Goal: Check status: Check status

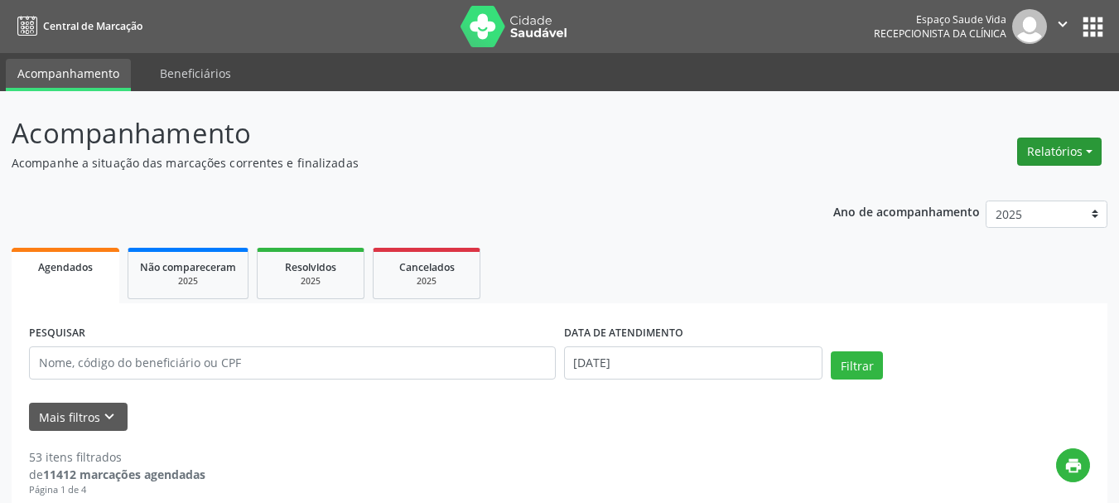
click at [1042, 160] on button "Relatórios" at bounding box center [1059, 151] width 84 height 28
click at [1009, 181] on link "Agendamentos" at bounding box center [1013, 187] width 178 height 23
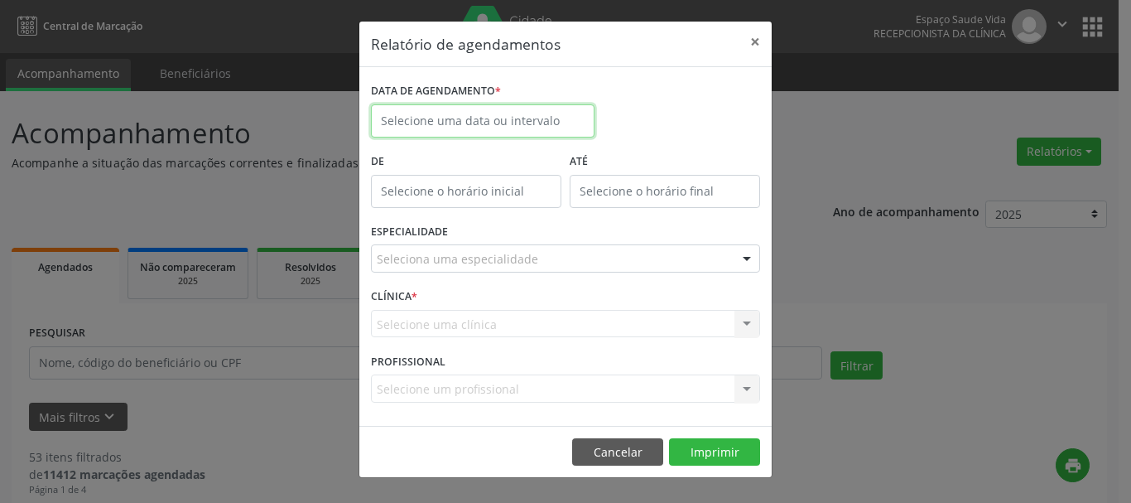
click at [547, 106] on input "text" at bounding box center [483, 120] width 224 height 33
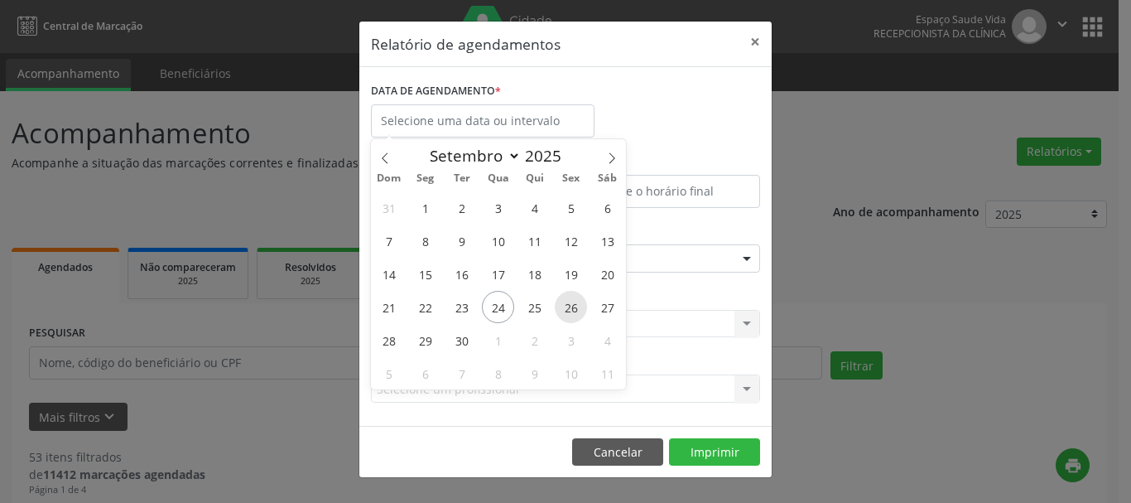
click at [570, 304] on span "26" at bounding box center [571, 307] width 32 height 32
type input "[DATE]"
click at [570, 304] on span "26" at bounding box center [571, 307] width 32 height 32
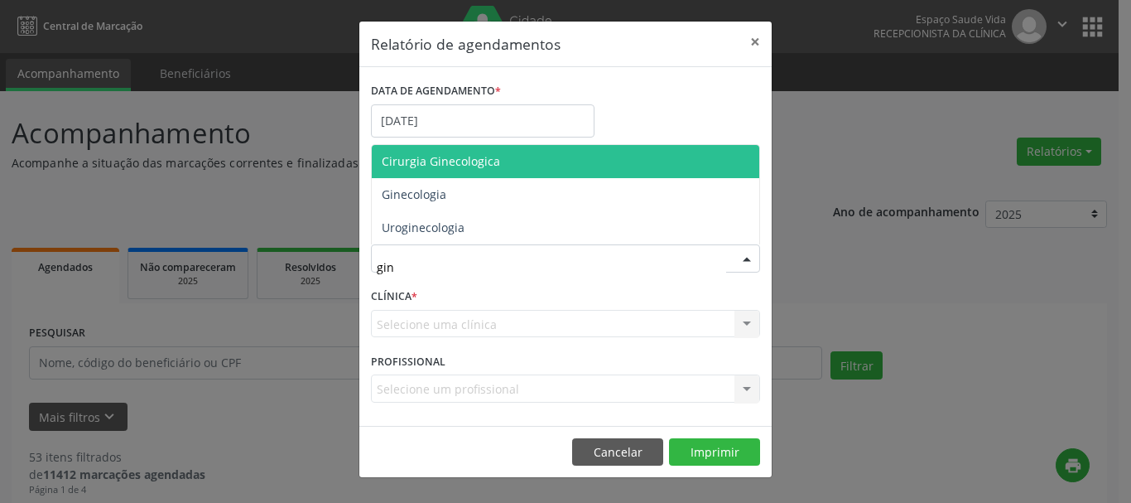
type input "gine"
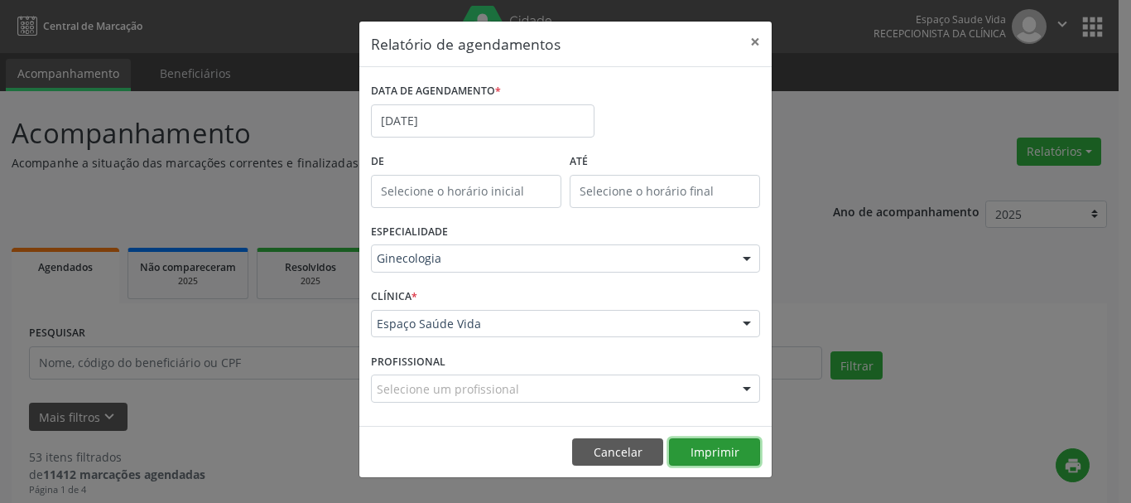
click at [715, 464] on button "Imprimir" at bounding box center [714, 452] width 91 height 28
click at [591, 439] on button "Cancelar" at bounding box center [617, 452] width 91 height 28
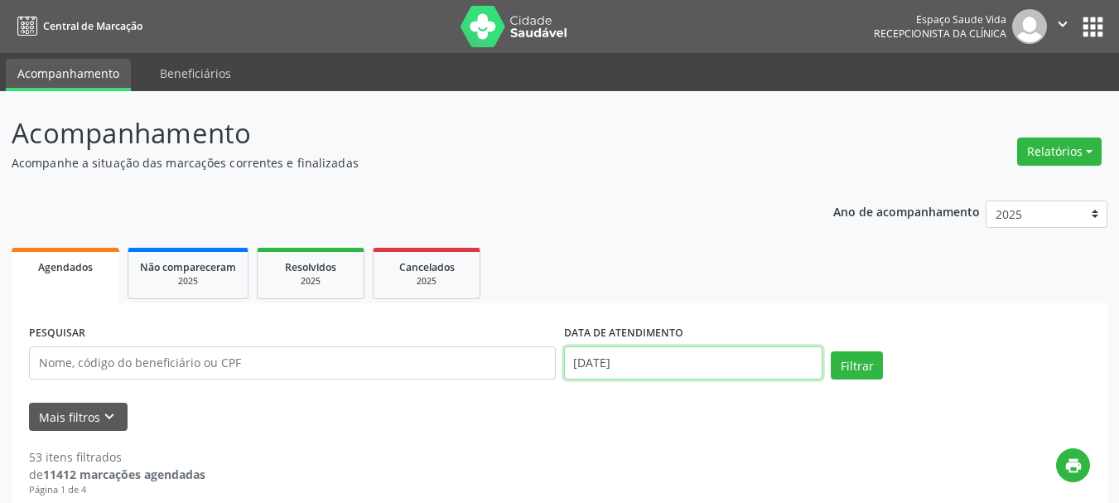
click at [619, 362] on input "[DATE]" at bounding box center [693, 362] width 259 height 33
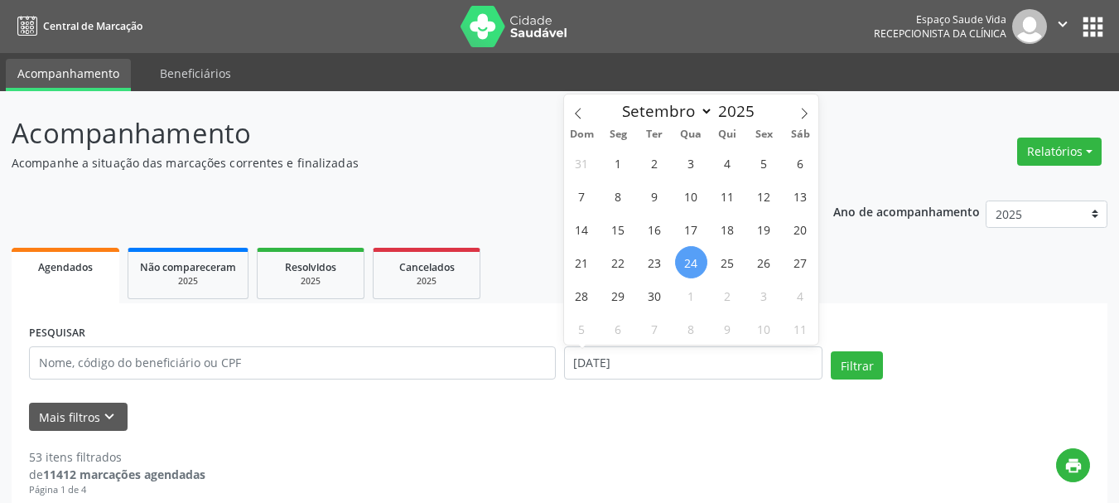
click at [780, 267] on div "31 1 2 3 4 5 6 7 8 9 10 11 12 13 14 15 16 17 18 19 20 21 22 23 24 25 26 27 28 2…" at bounding box center [691, 245] width 255 height 199
click at [763, 265] on span "26" at bounding box center [764, 262] width 32 height 32
type input "[DATE]"
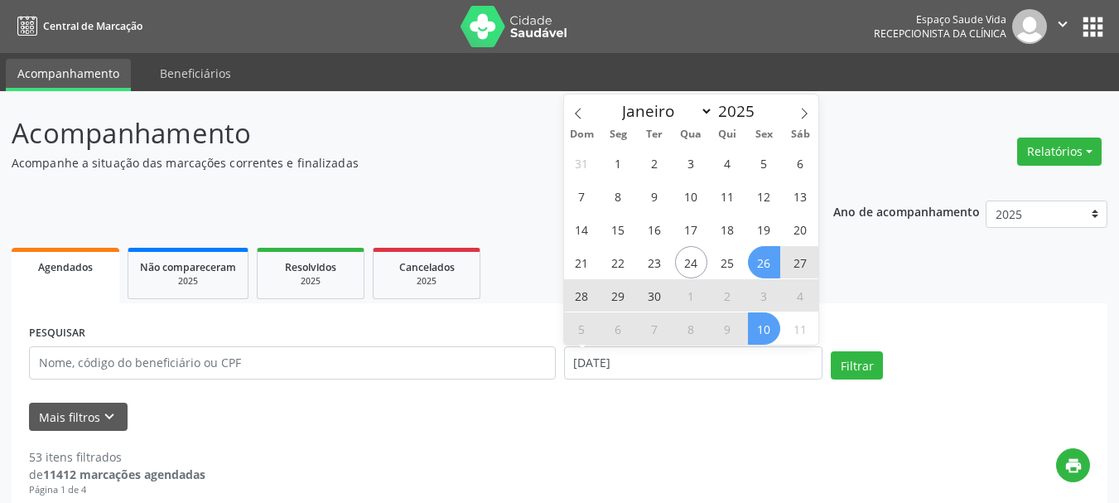
click at [768, 320] on span "10" at bounding box center [764, 328] width 32 height 32
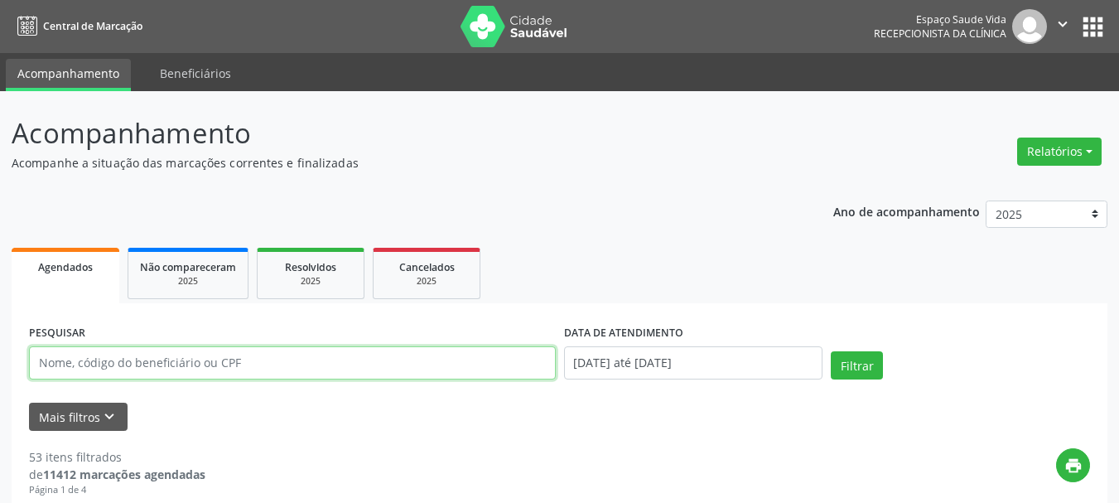
click at [248, 378] on input "text" at bounding box center [292, 362] width 527 height 33
paste input "[PERSON_NAME]"
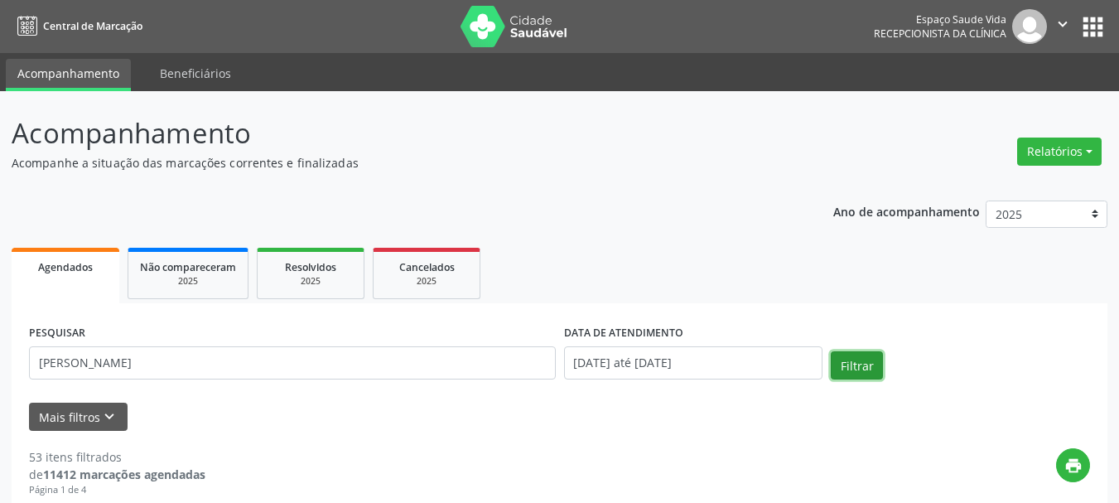
click at [863, 376] on button "Filtrar" at bounding box center [857, 365] width 52 height 28
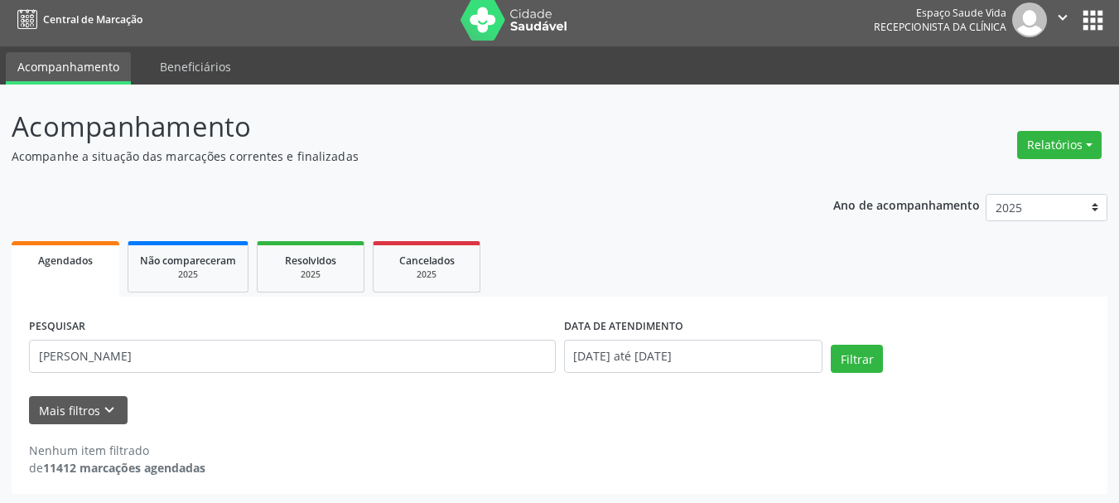
scroll to position [9, 0]
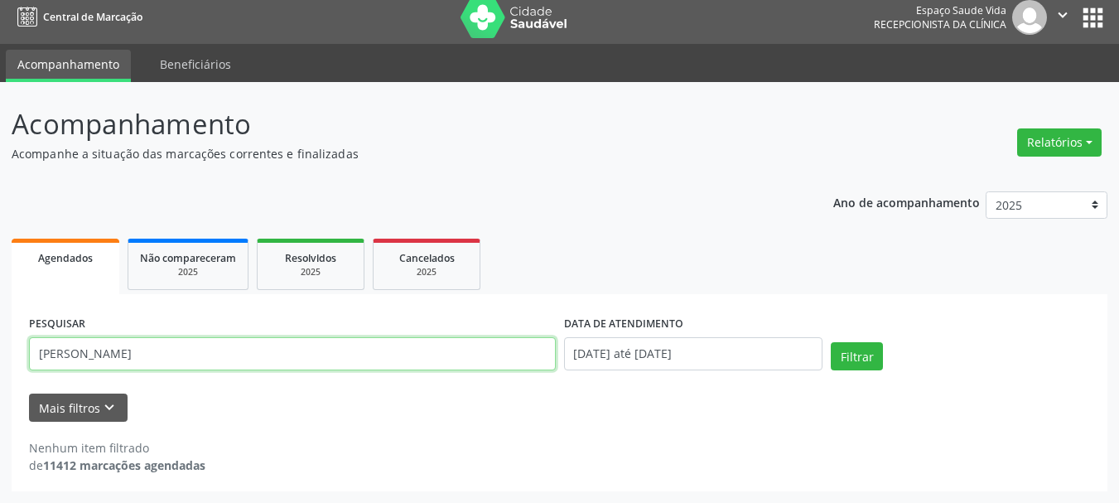
drag, startPoint x: 215, startPoint y: 349, endPoint x: 36, endPoint y: 352, distance: 178.9
click at [36, 352] on input "[PERSON_NAME]" at bounding box center [292, 353] width 527 height 33
paste input "81998548149"
type input "8"
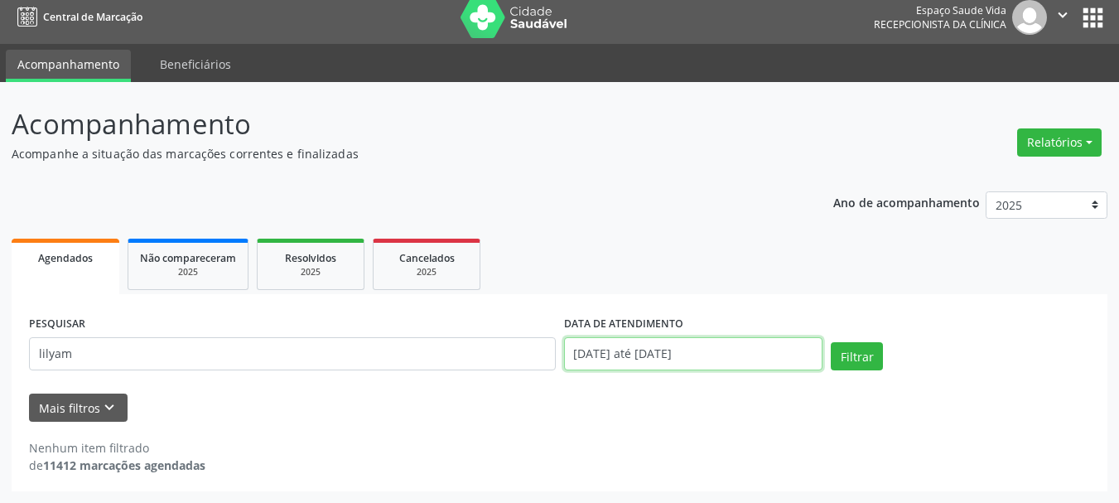
click at [617, 349] on input "[DATE] até [DATE]" at bounding box center [693, 353] width 259 height 33
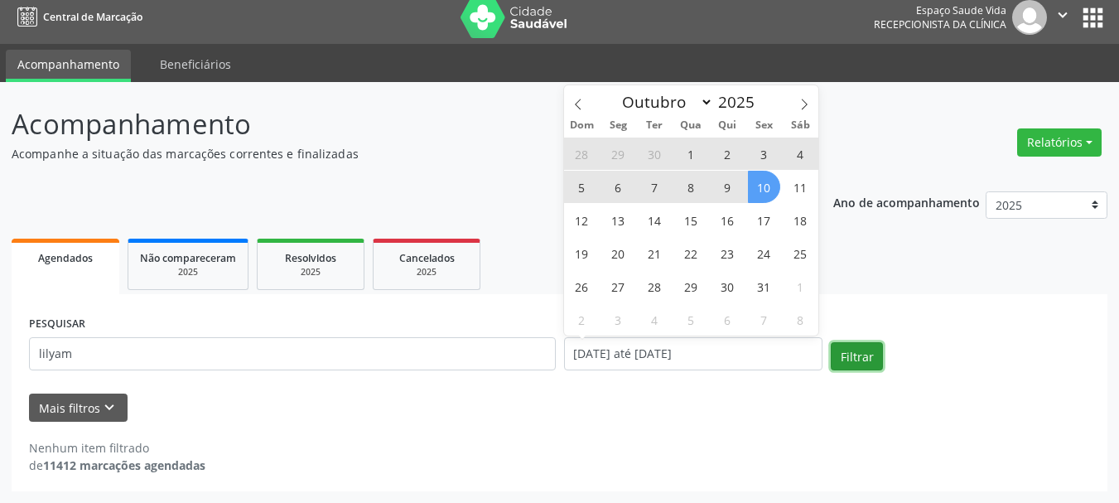
click at [867, 366] on button "Filtrar" at bounding box center [857, 356] width 52 height 28
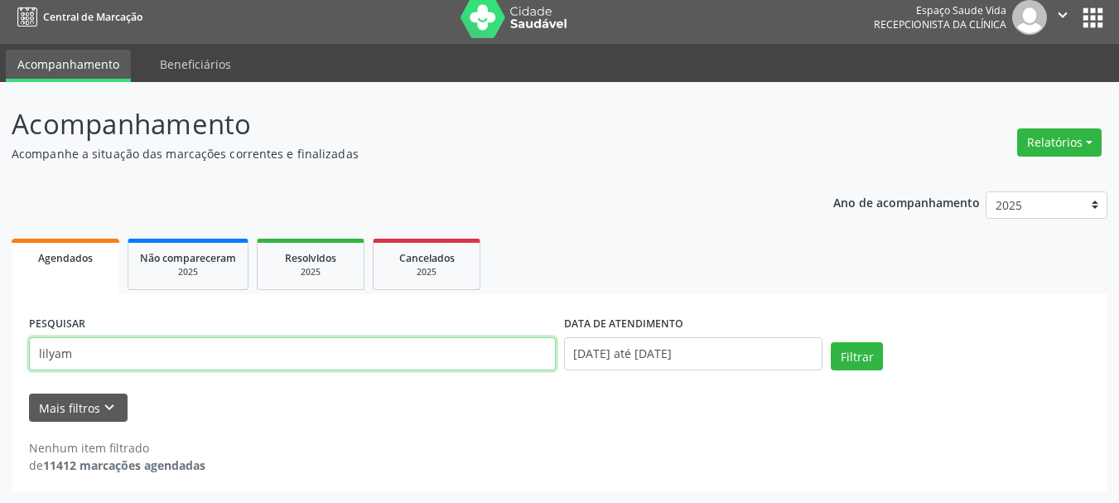
drag, startPoint x: 286, startPoint y: 342, endPoint x: 0, endPoint y: 327, distance: 286.9
click at [0, 327] on div "Acompanhamento Acompanhe a situação das marcações correntes e finalizadas Relat…" at bounding box center [559, 292] width 1119 height 421
paste input "[PERSON_NAME]"
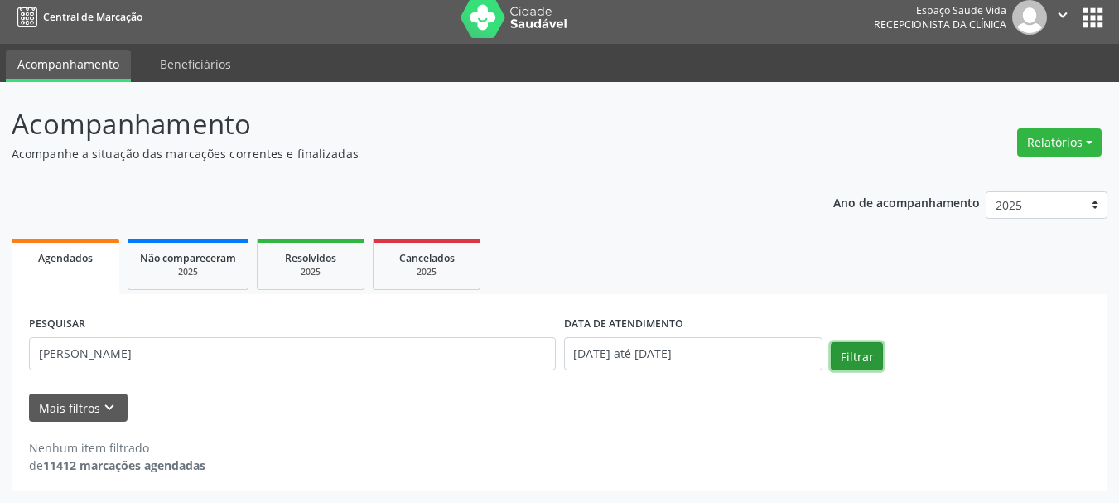
click at [857, 353] on button "Filtrar" at bounding box center [857, 356] width 52 height 28
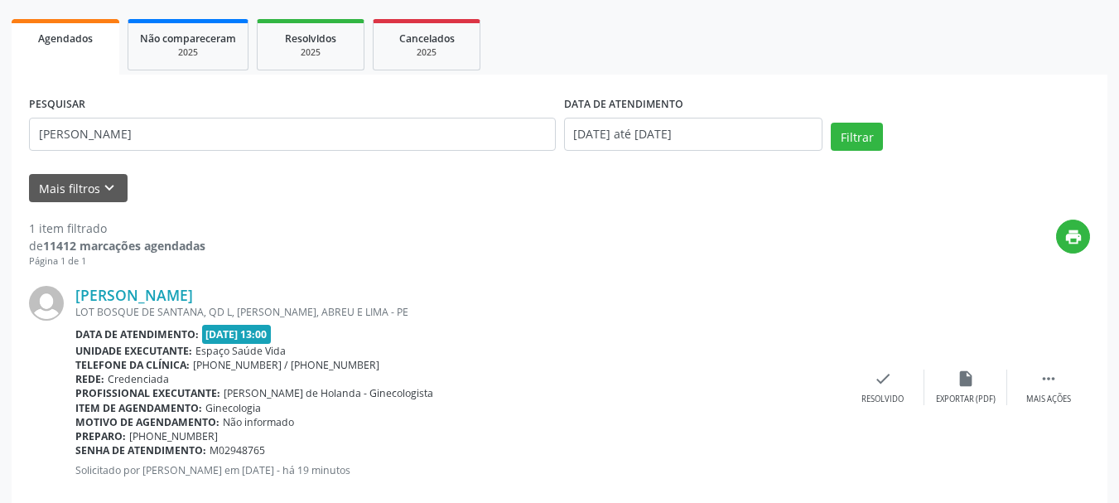
scroll to position [258, 0]
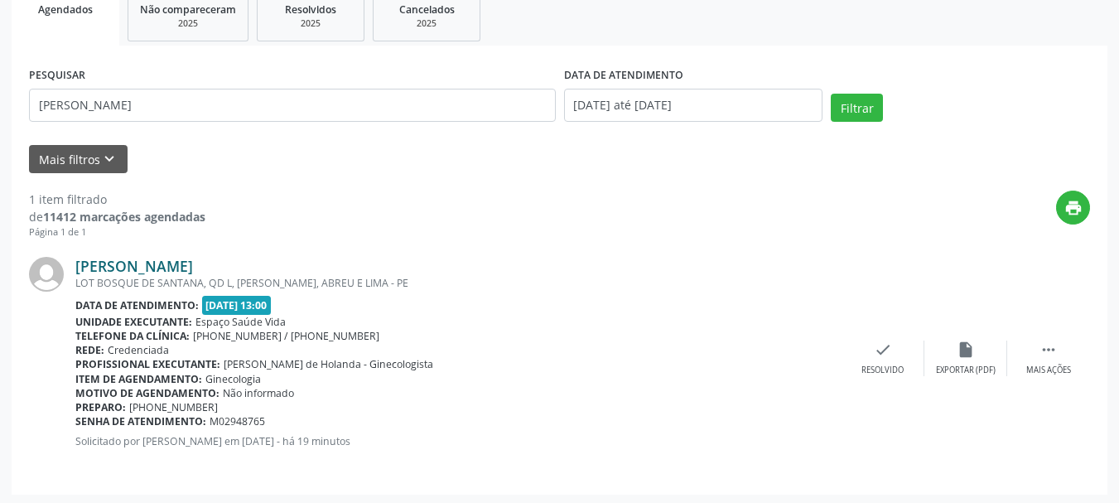
click at [149, 264] on link "[PERSON_NAME]" at bounding box center [134, 266] width 118 height 18
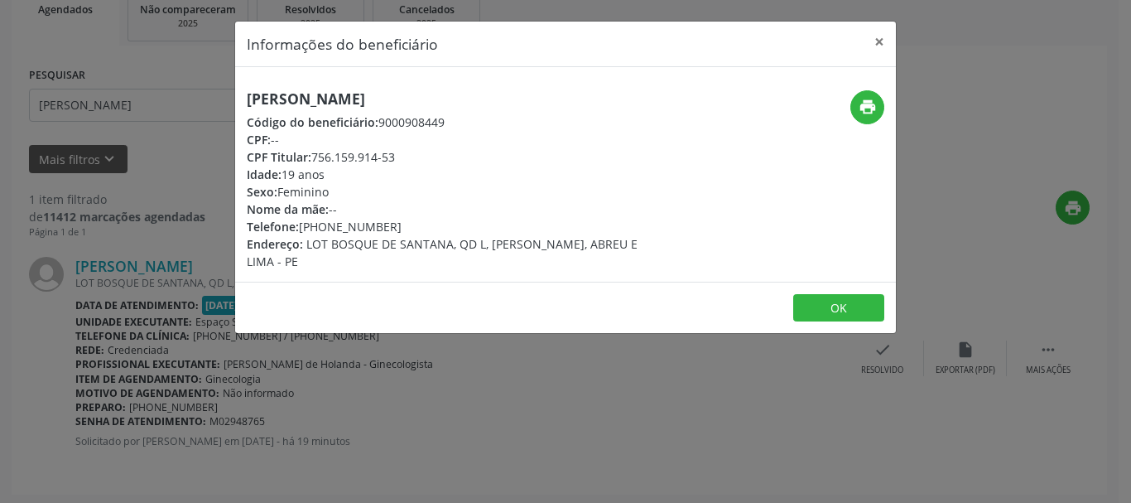
drag, startPoint x: 238, startPoint y: 98, endPoint x: 459, endPoint y: 108, distance: 221.3
click at [459, 108] on div "[PERSON_NAME] Código do beneficiário: 9000908449 CPF: -- CPF Titular: 756.159.9…" at bounding box center [455, 180] width 441 height 180
copy h5 "[PERSON_NAME]"
click at [313, 156] on div "CPF Titular: 756.159.914-53" at bounding box center [455, 156] width 417 height 17
click at [860, 108] on icon "print" at bounding box center [868, 107] width 18 height 18
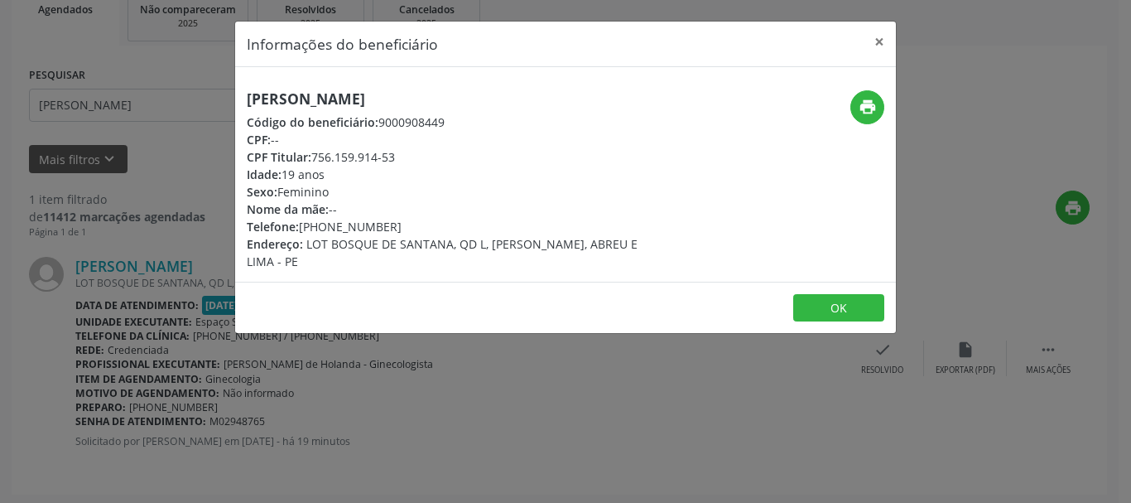
drag, startPoint x: 305, startPoint y: 226, endPoint x: 391, endPoint y: 227, distance: 86.1
click at [391, 227] on div "Telefone: [PHONE_NUMBER]" at bounding box center [455, 226] width 417 height 17
click at [302, 227] on div "Telefone: [PHONE_NUMBER]" at bounding box center [455, 226] width 417 height 17
drag, startPoint x: 302, startPoint y: 227, endPoint x: 392, endPoint y: 217, distance: 90.8
click at [392, 218] on div "Telefone: [PHONE_NUMBER]" at bounding box center [455, 226] width 417 height 17
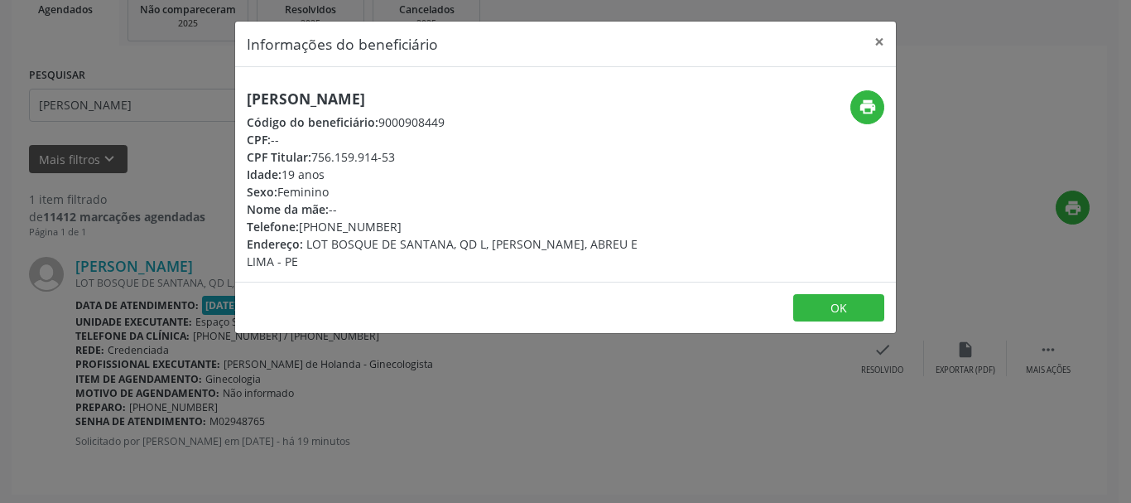
copy div "[PHONE_NUMBER]"
click at [821, 294] on button "OK" at bounding box center [838, 308] width 91 height 28
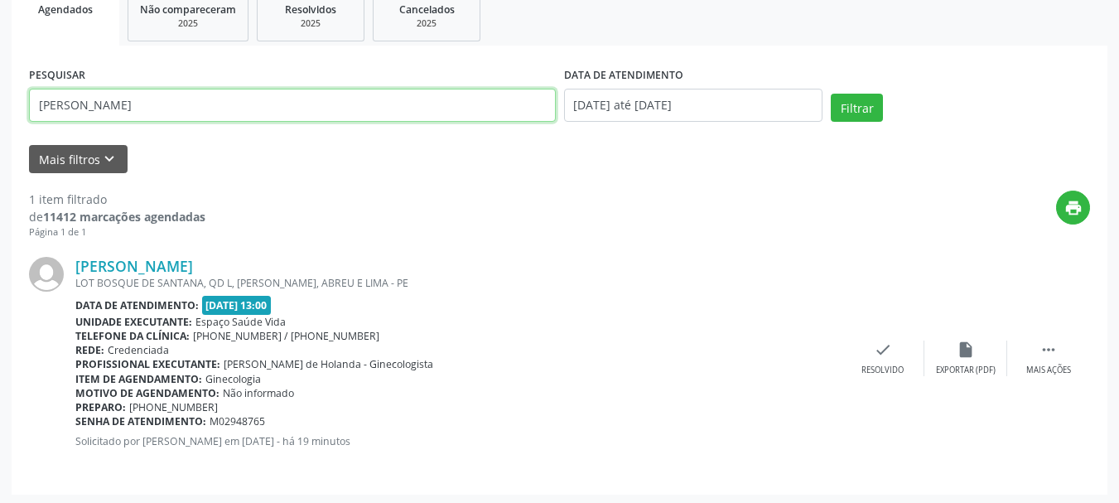
drag, startPoint x: 223, startPoint y: 108, endPoint x: 0, endPoint y: 97, distance: 223.0
click at [0, 97] on div "Acompanhamento Acompanhe a situação das marcações correntes e finalizadas Relat…" at bounding box center [559, 170] width 1119 height 672
click at [831, 94] on button "Filtrar" at bounding box center [857, 108] width 52 height 28
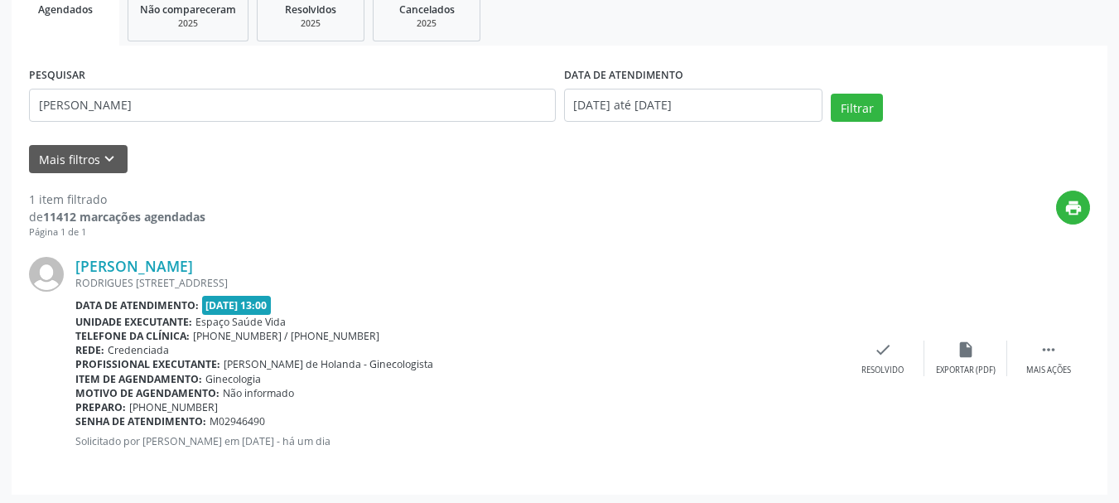
scroll to position [261, 0]
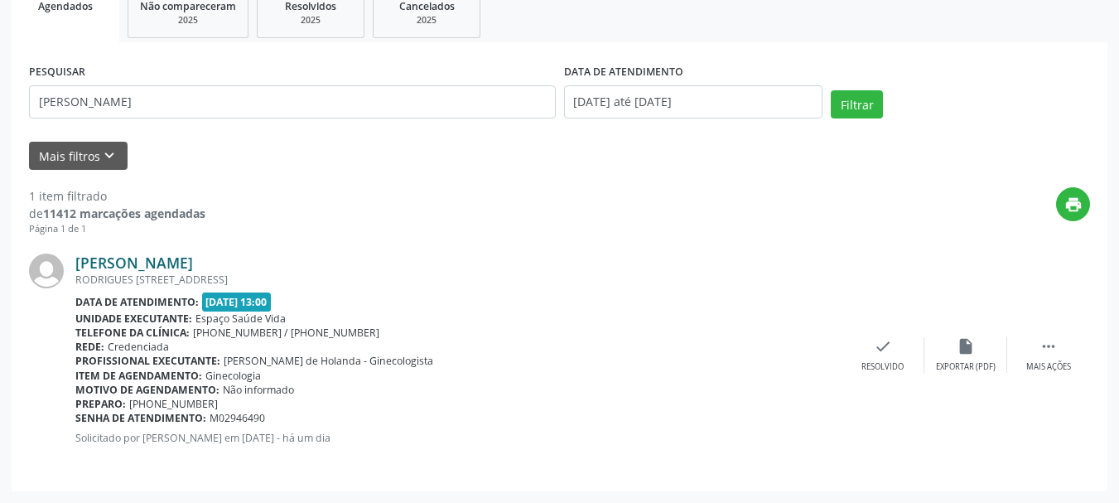
click at [161, 262] on link "[PERSON_NAME]" at bounding box center [134, 262] width 118 height 18
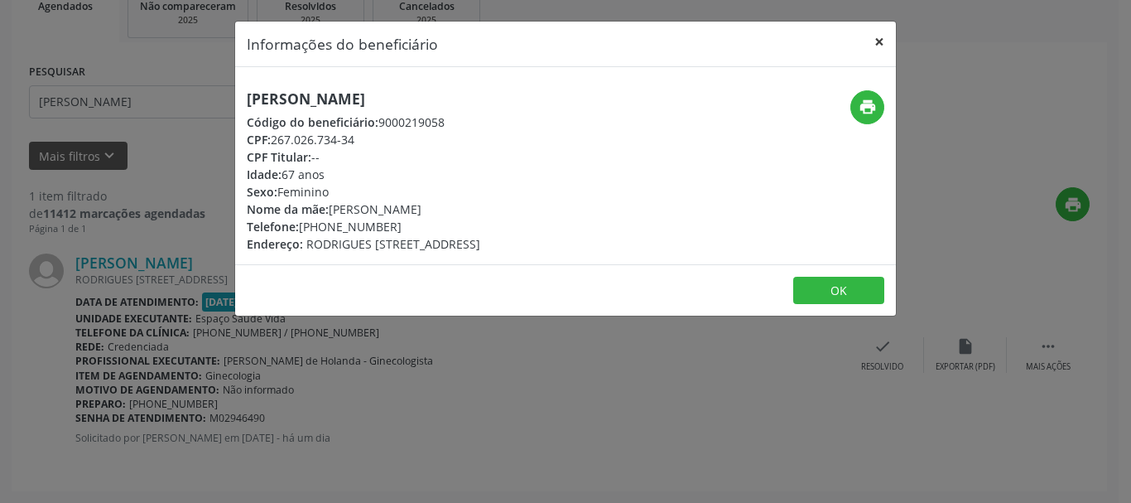
click at [883, 44] on button "×" at bounding box center [879, 42] width 33 height 41
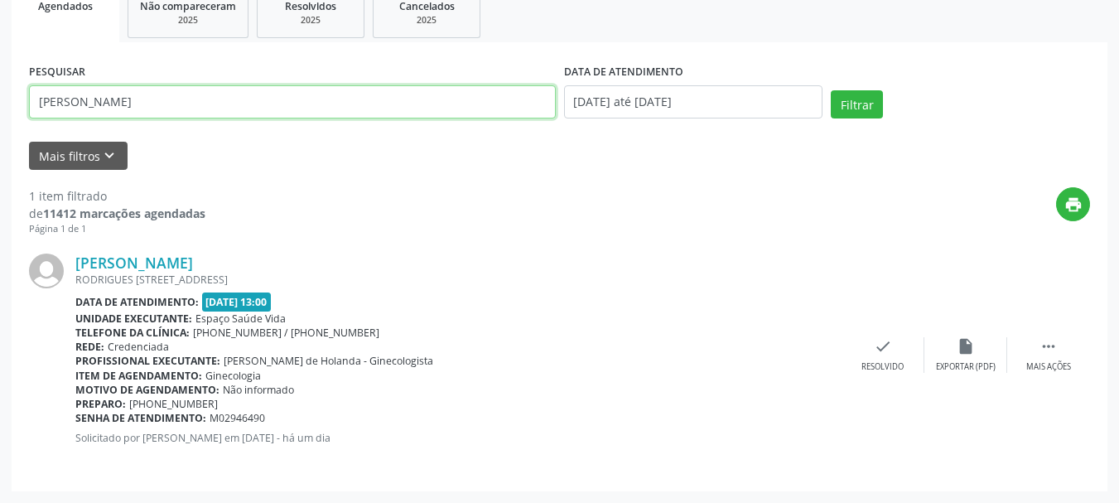
drag, startPoint x: 195, startPoint y: 99, endPoint x: 0, endPoint y: 99, distance: 195.4
click at [0, 99] on div "Acompanhamento Acompanhe a situação das marcações correntes e finalizadas Relat…" at bounding box center [559, 166] width 1119 height 672
paste input "Maria de Fatima de S"
type input "[PERSON_NAME]"
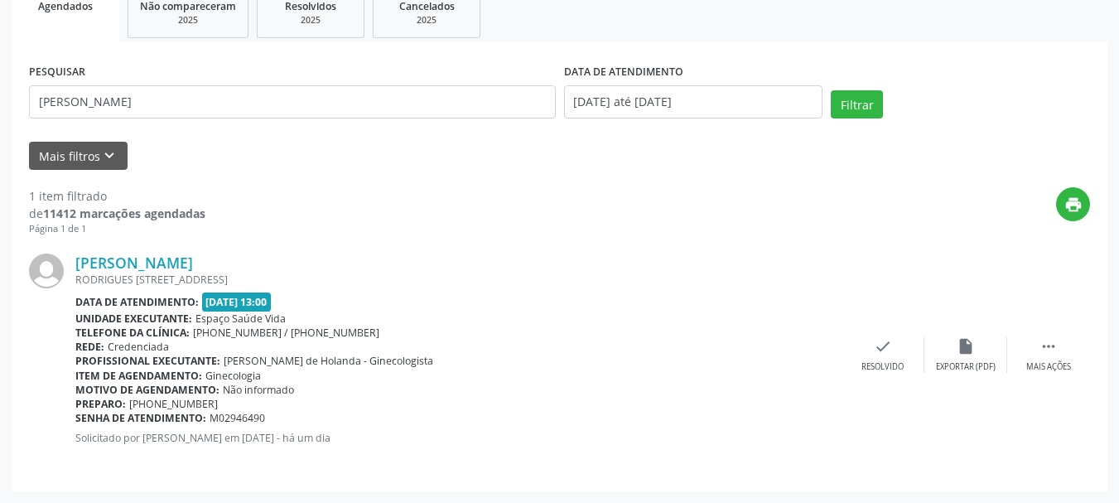
click at [233, 195] on div "print" at bounding box center [647, 211] width 884 height 49
click at [846, 89] on div "PESQUISAR [PERSON_NAME] DATA DE ATENDIMENTO [DATE] até [DATE] Filtrar" at bounding box center [559, 95] width 1069 height 70
click at [851, 105] on button "Filtrar" at bounding box center [857, 104] width 52 height 28
click at [180, 258] on link "[PERSON_NAME]" at bounding box center [134, 262] width 118 height 18
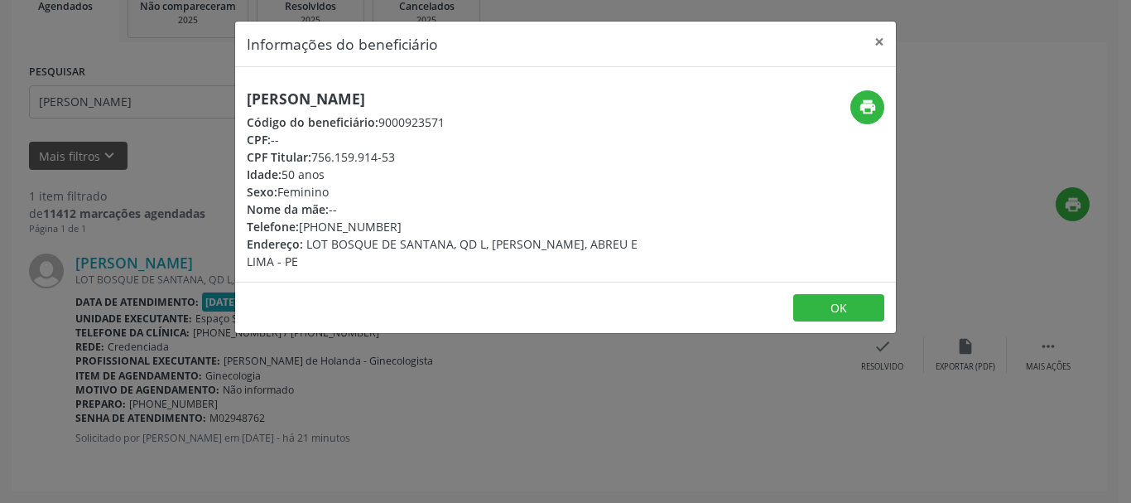
drag, startPoint x: 244, startPoint y: 104, endPoint x: 458, endPoint y: 93, distance: 213.9
click at [458, 93] on div "[PERSON_NAME] Código do beneficiário: 9000923571 CPF: -- CPF Titular: 756.159.9…" at bounding box center [455, 180] width 441 height 180
copy h5 "[PERSON_NAME]"
click at [840, 294] on button "OK" at bounding box center [838, 308] width 91 height 28
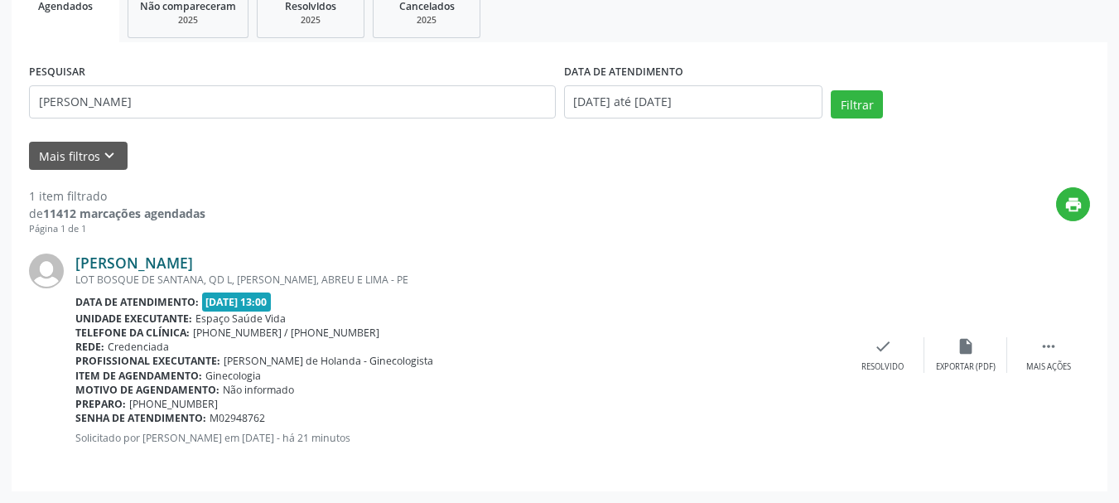
click at [123, 262] on link "[PERSON_NAME]" at bounding box center [134, 262] width 118 height 18
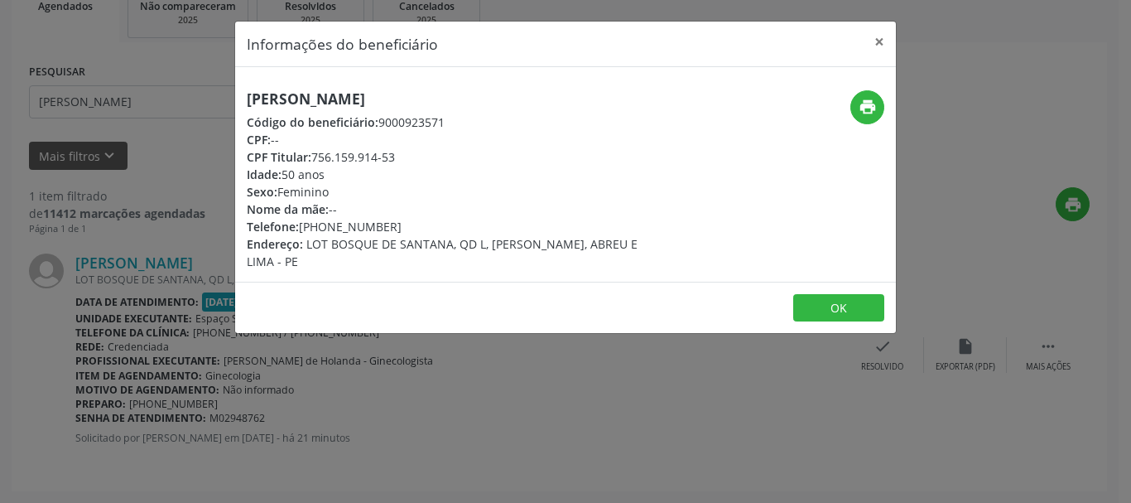
drag, startPoint x: 312, startPoint y: 155, endPoint x: 445, endPoint y: 150, distance: 132.6
click at [445, 150] on div "CPF Titular: 756.159.914-53" at bounding box center [455, 156] width 417 height 17
copy div "756.159.914-53"
drag, startPoint x: 295, startPoint y: 227, endPoint x: 369, endPoint y: 224, distance: 74.6
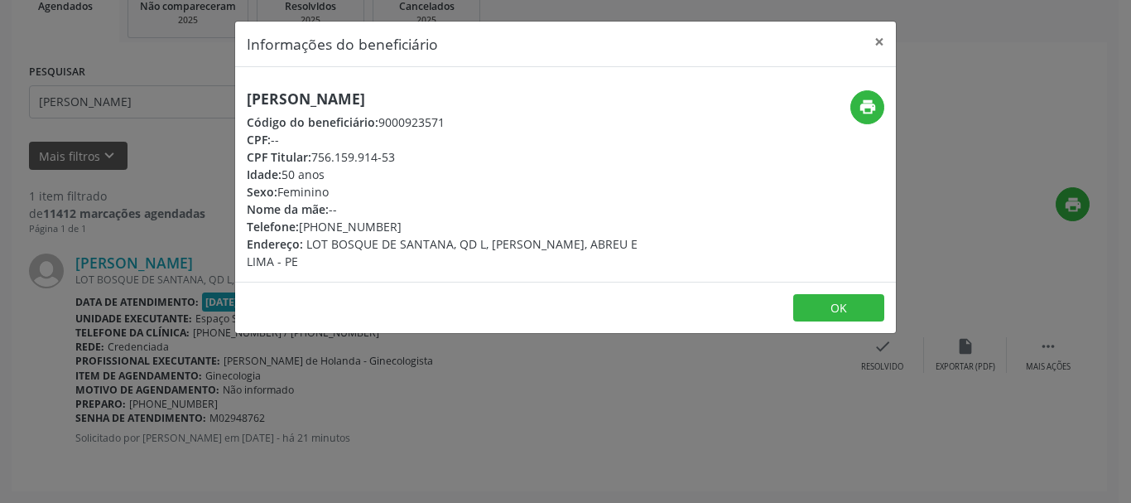
click at [402, 225] on div "Telefone: [PHONE_NUMBER]" at bounding box center [455, 226] width 417 height 17
click at [337, 237] on span "LOT BOSQUE DE SANTANA, QD L, [PERSON_NAME], ABREU E LIMA - PE" at bounding box center [442, 252] width 391 height 33
drag, startPoint x: 298, startPoint y: 227, endPoint x: 409, endPoint y: 223, distance: 111.0
click at [409, 223] on div "Telefone: [PHONE_NUMBER]" at bounding box center [455, 226] width 417 height 17
copy div "[PHONE_NUMBER]"
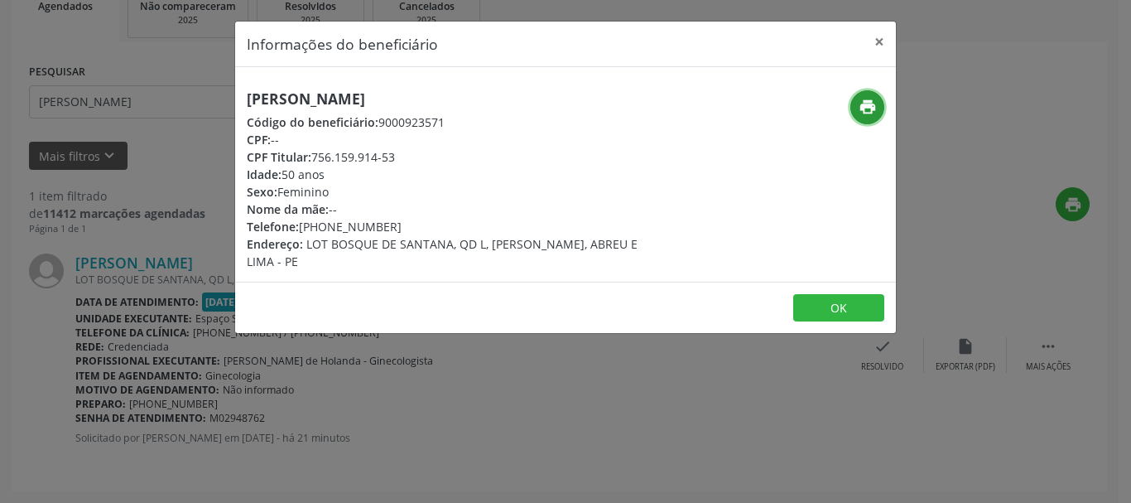
click at [865, 99] on icon "print" at bounding box center [868, 107] width 18 height 18
